Goal: Task Accomplishment & Management: Use online tool/utility

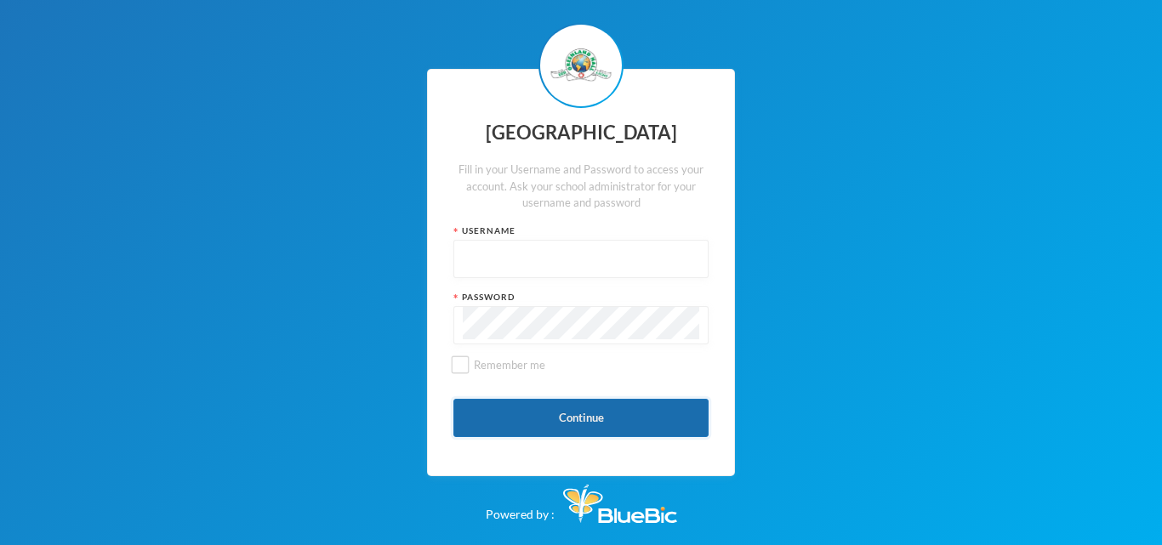
type input "glh23es30"
click at [546, 411] on button "Continue" at bounding box center [580, 418] width 255 height 38
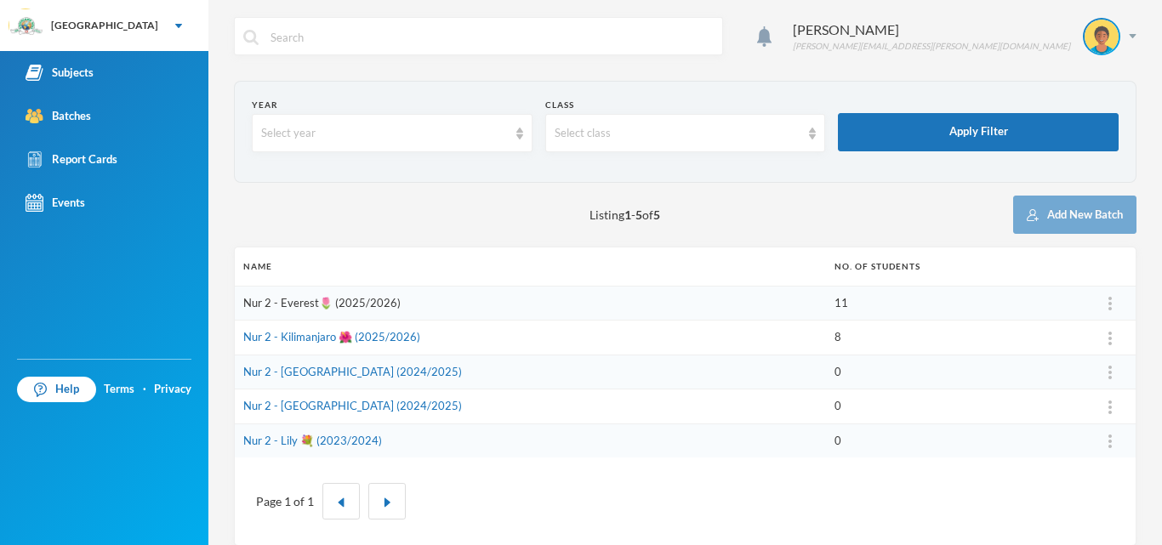
click at [361, 304] on link "Nur 2 - Everest🌷 (2025/2026)" at bounding box center [321, 303] width 157 height 14
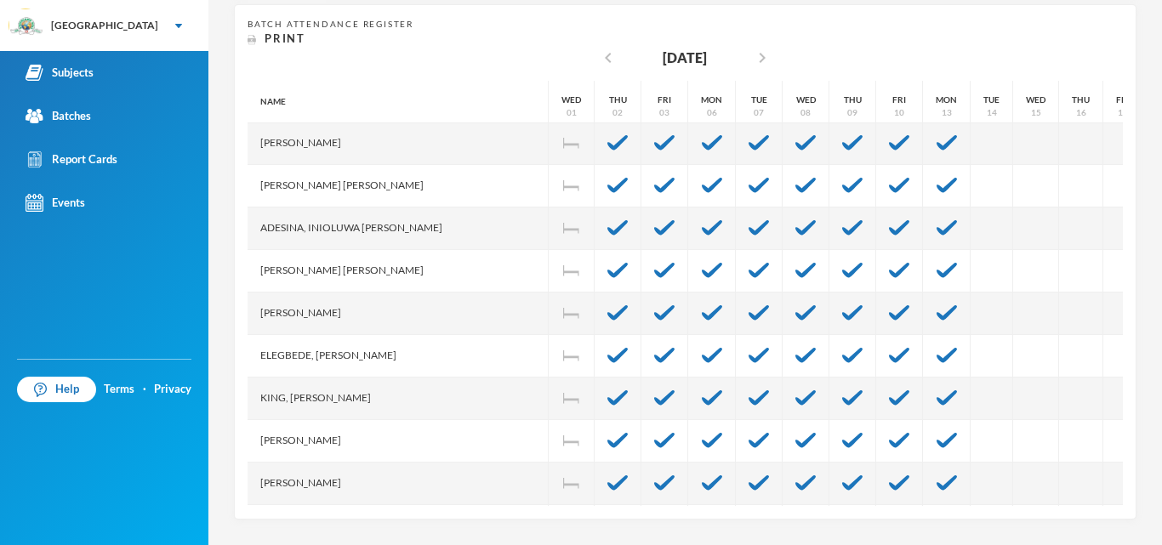
scroll to position [140, 0]
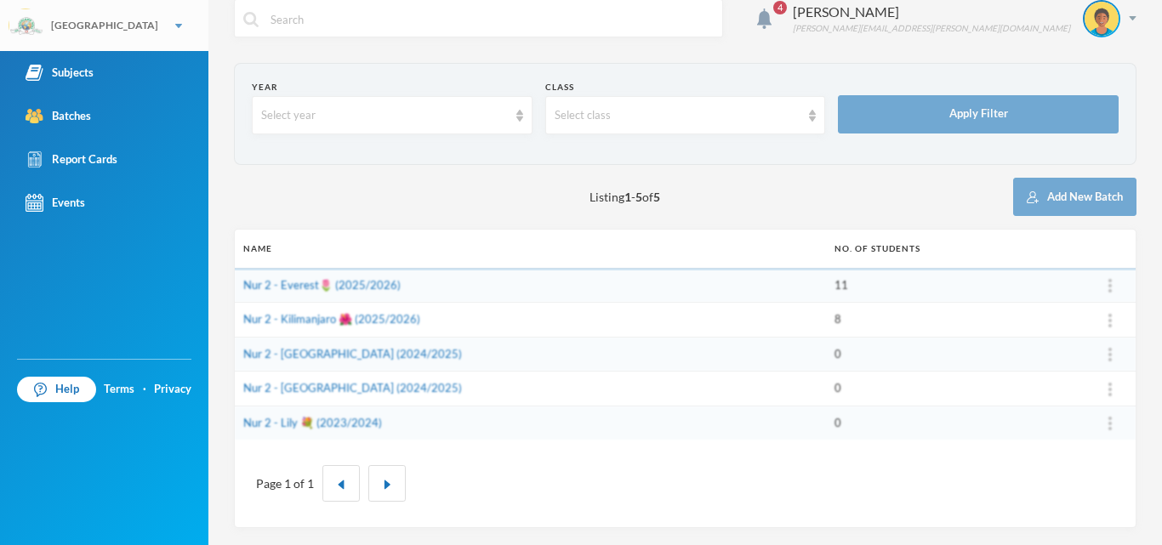
scroll to position [18, 0]
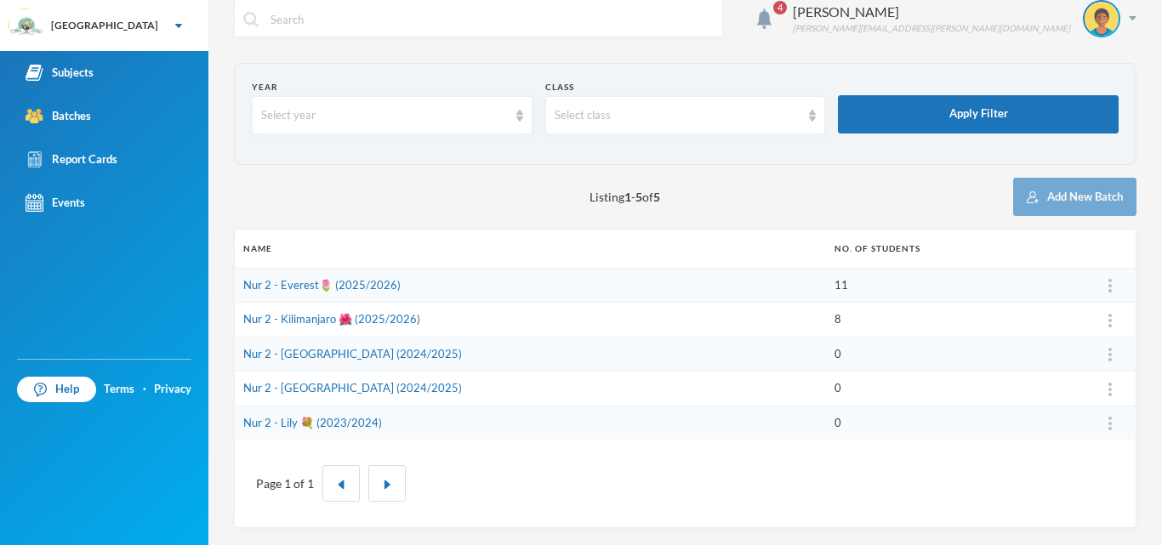
click at [307, 330] on td "Nur 2 - Kilimanjaro 🌺 (2025/2026)" at bounding box center [530, 320] width 591 height 35
click at [315, 322] on link "Nur 2 - Kilimanjaro 🌺 (2025/2026)" at bounding box center [331, 319] width 177 height 14
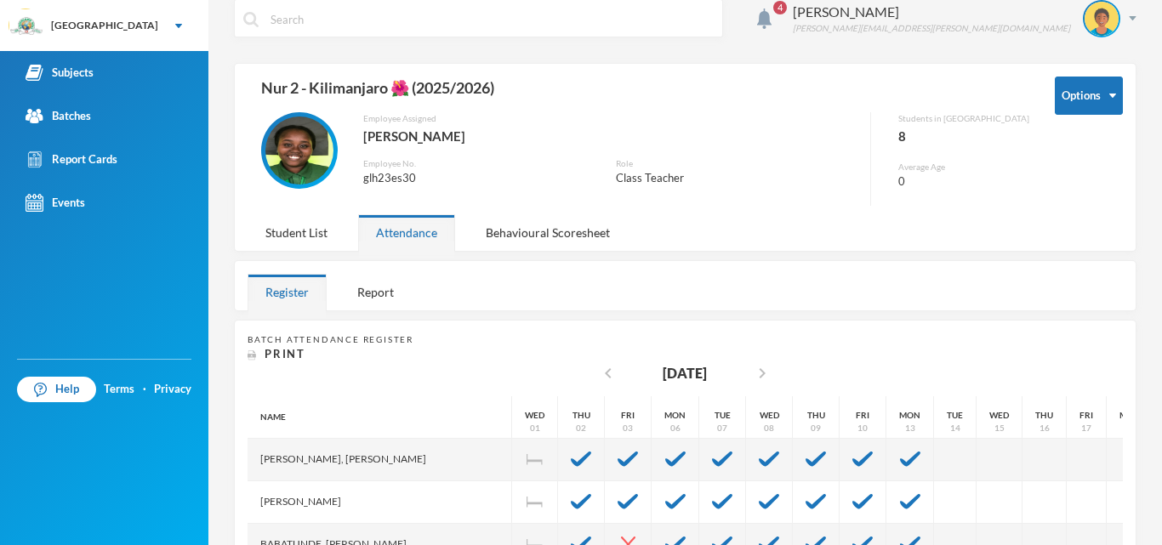
scroll to position [333, 0]
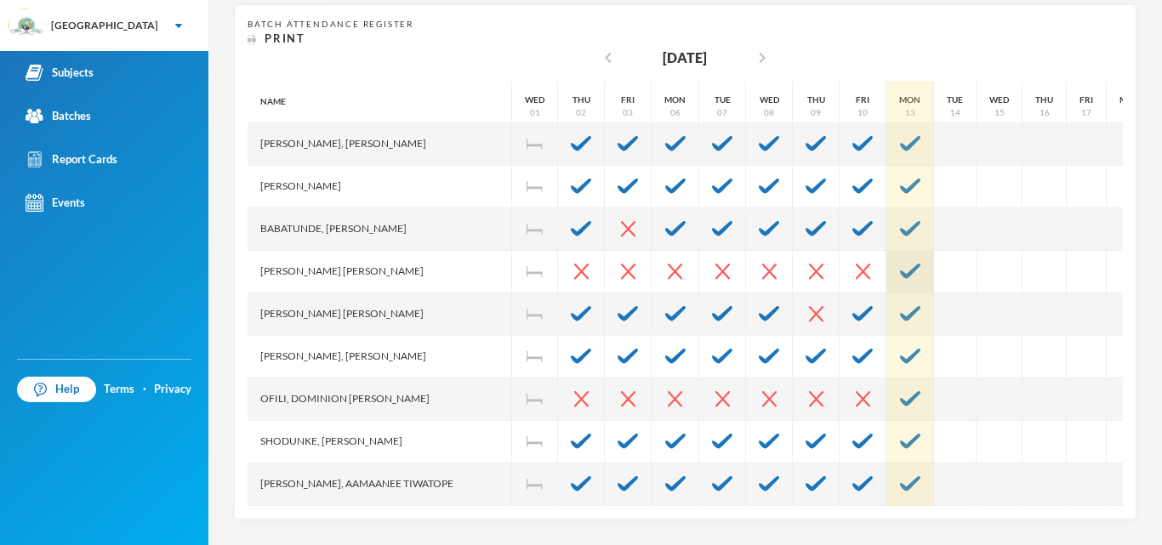
click at [900, 272] on img at bounding box center [910, 271] width 20 height 15
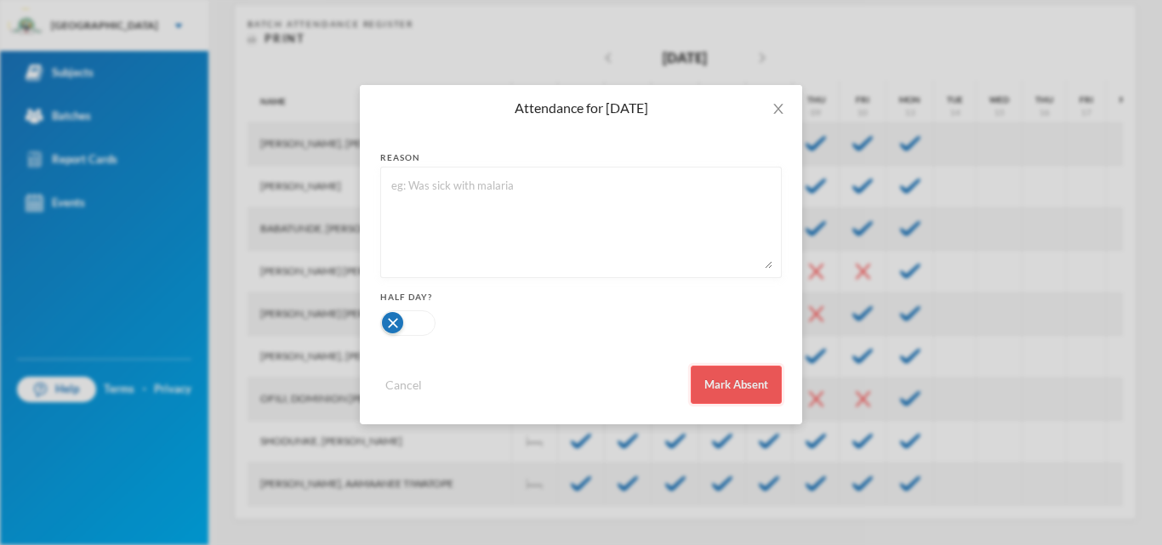
click at [747, 389] on button "Mark Absent" at bounding box center [736, 385] width 91 height 38
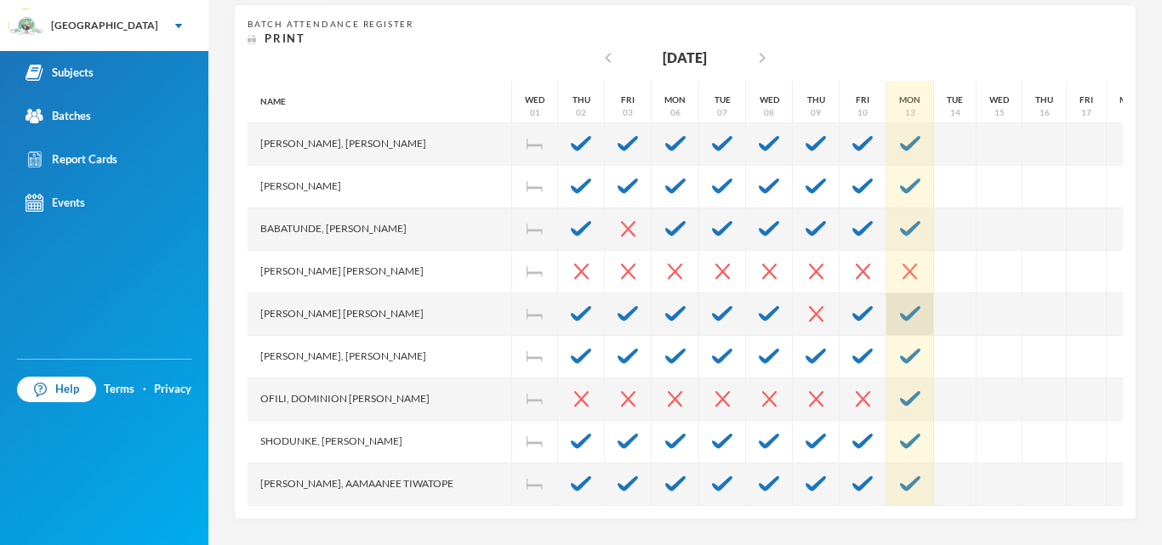
click at [900, 314] on img at bounding box center [910, 313] width 20 height 15
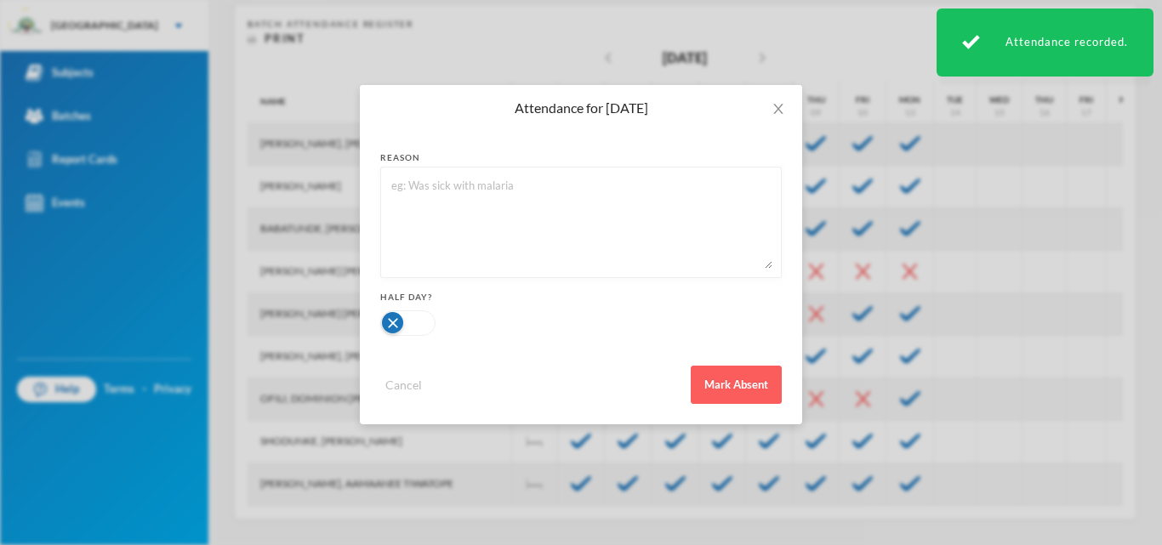
click at [749, 365] on div "Cancel Mark Absent" at bounding box center [580, 378] width 401 height 51
click at [735, 385] on button "Mark Absent" at bounding box center [736, 385] width 91 height 38
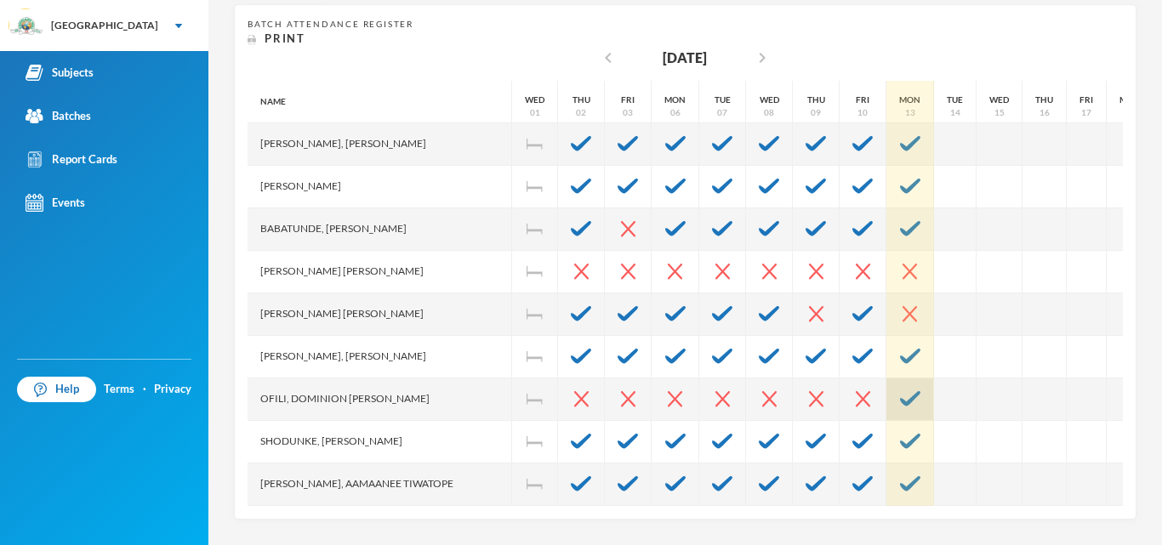
click at [900, 400] on img at bounding box center [910, 398] width 20 height 15
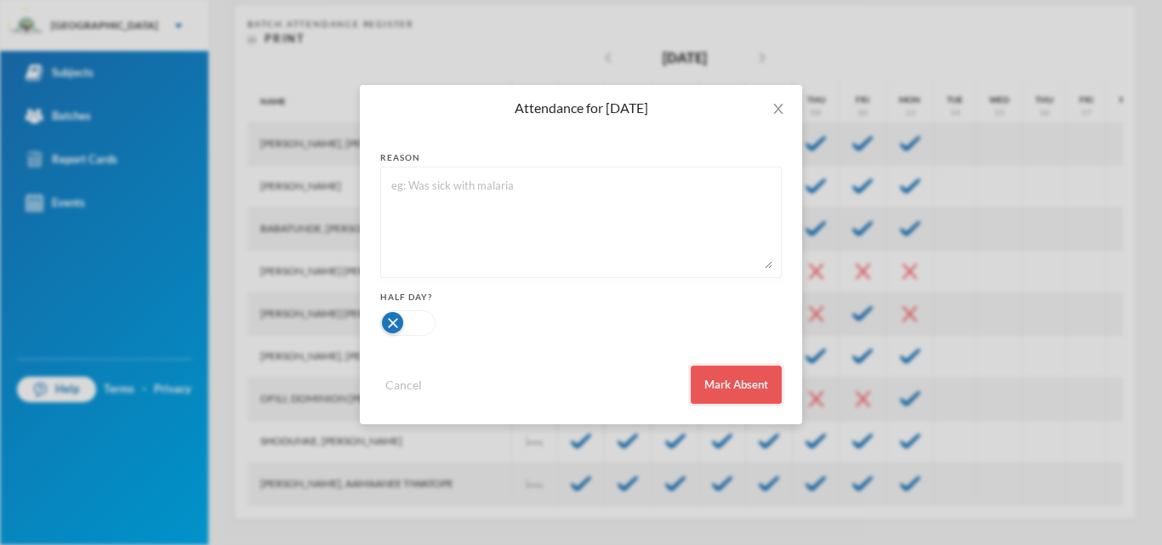
click at [755, 378] on button "Mark Absent" at bounding box center [736, 385] width 91 height 38
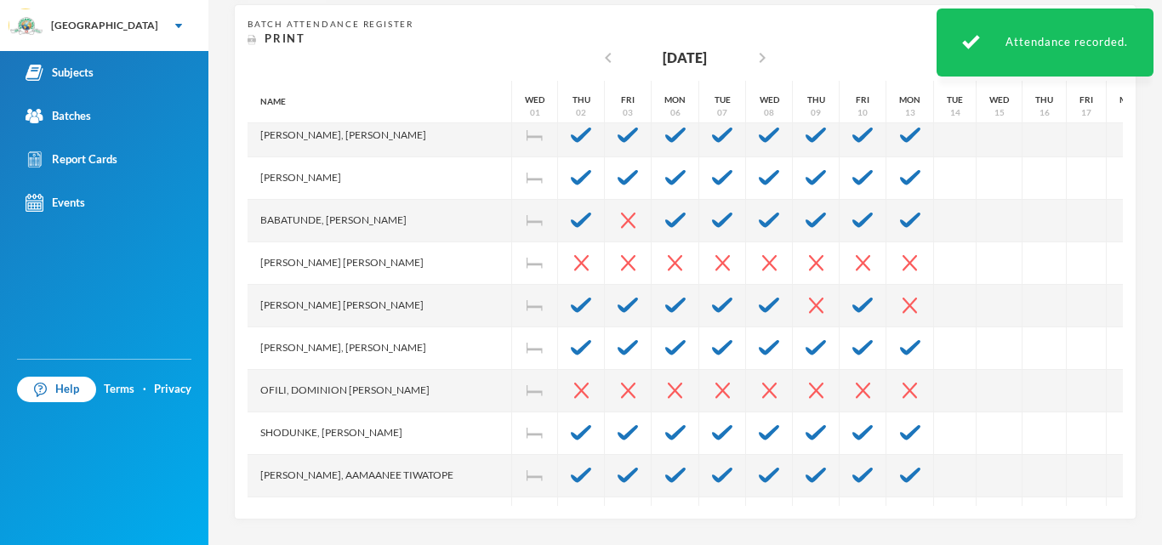
scroll to position [55, 0]
